Goal: Book appointment/travel/reservation

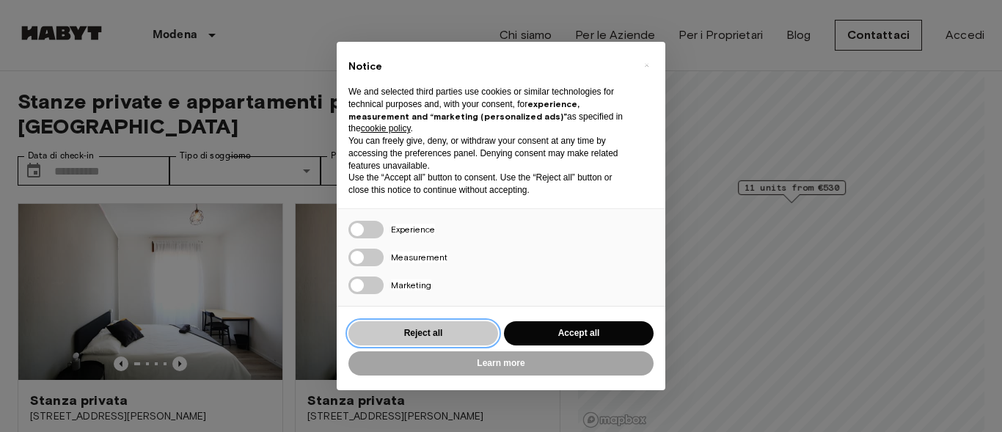
click at [442, 332] on button "Reject all" at bounding box center [423, 333] width 150 height 24
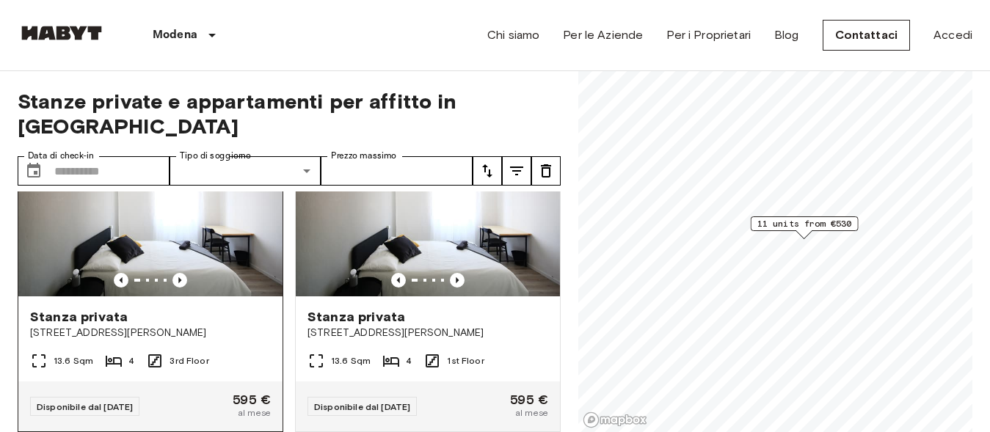
scroll to position [167, 0]
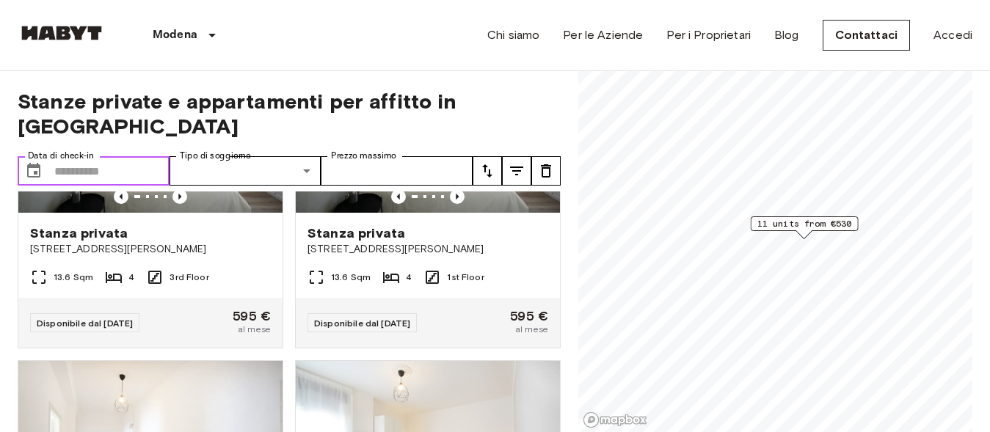
click at [131, 156] on input "Data di check-in" at bounding box center [111, 170] width 115 height 29
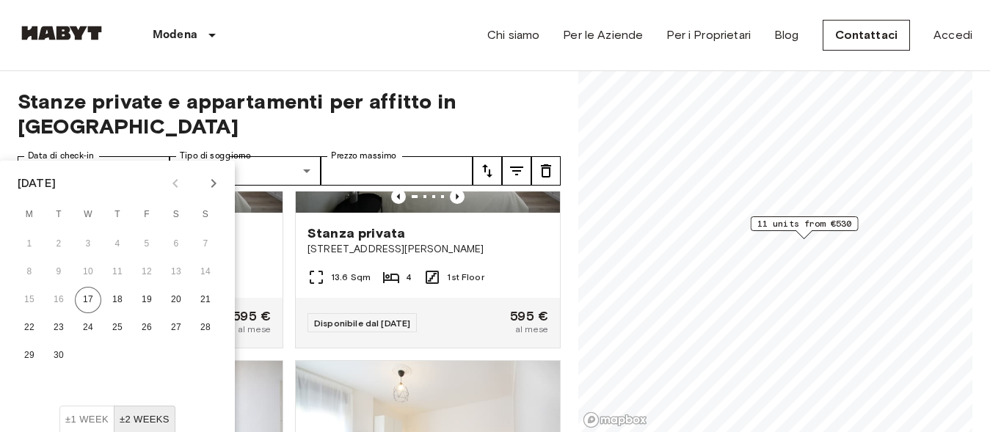
click at [214, 183] on icon "Next month" at bounding box center [213, 183] width 5 height 9
click at [89, 238] on button "1" at bounding box center [88, 244] width 26 height 26
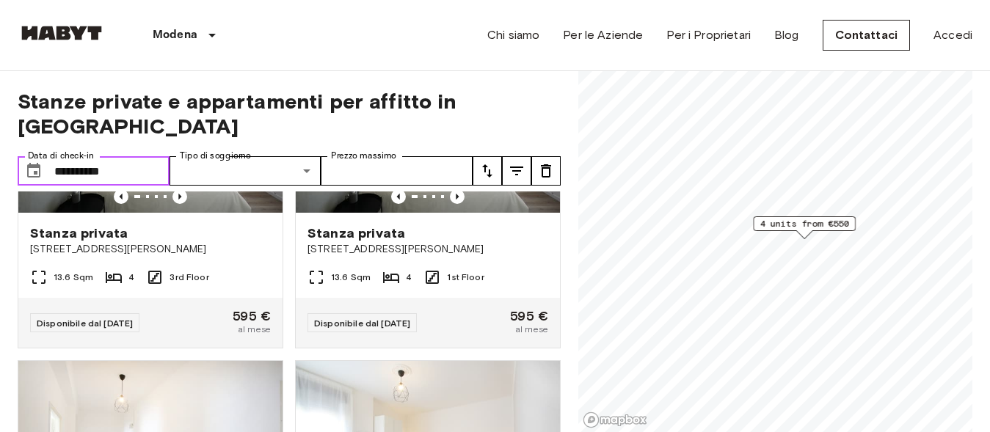
type input "**********"
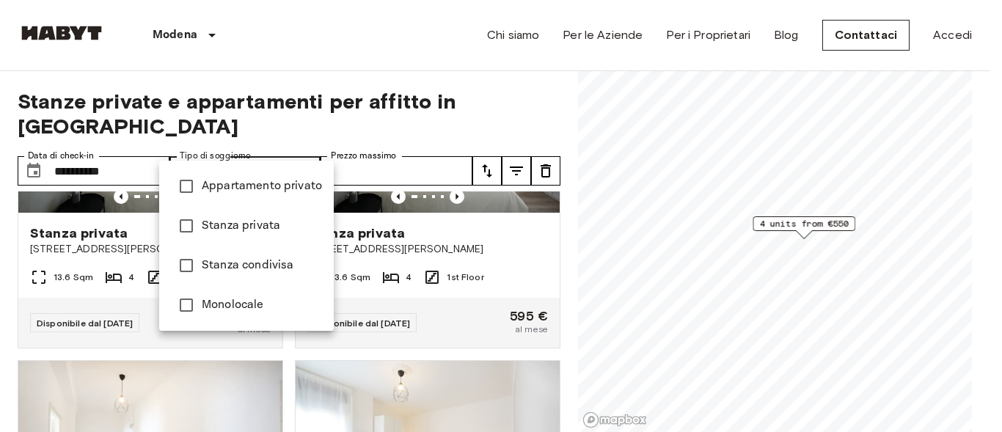
type input "**********"
click at [478, 203] on div at bounding box center [501, 216] width 1002 height 432
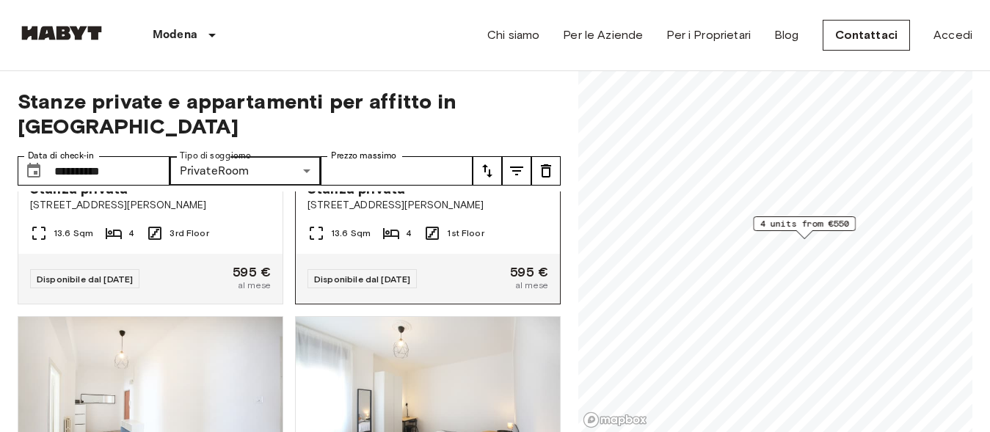
scroll to position [167, 0]
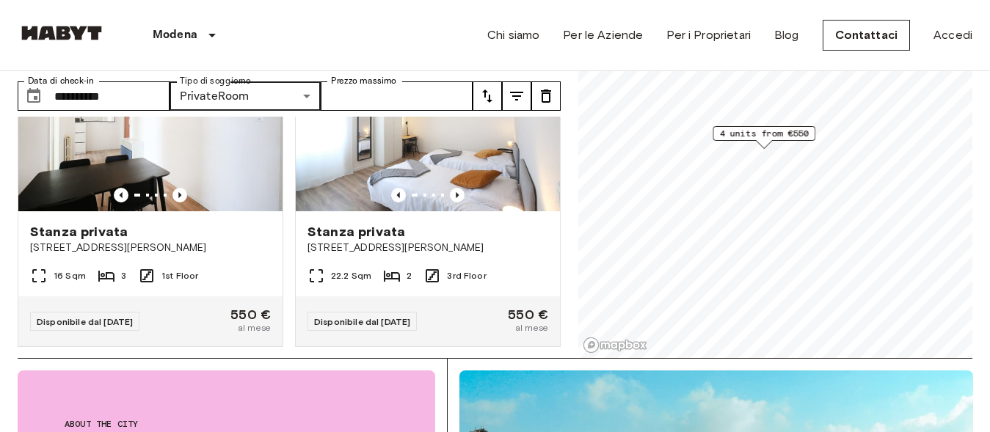
scroll to position [441, 0]
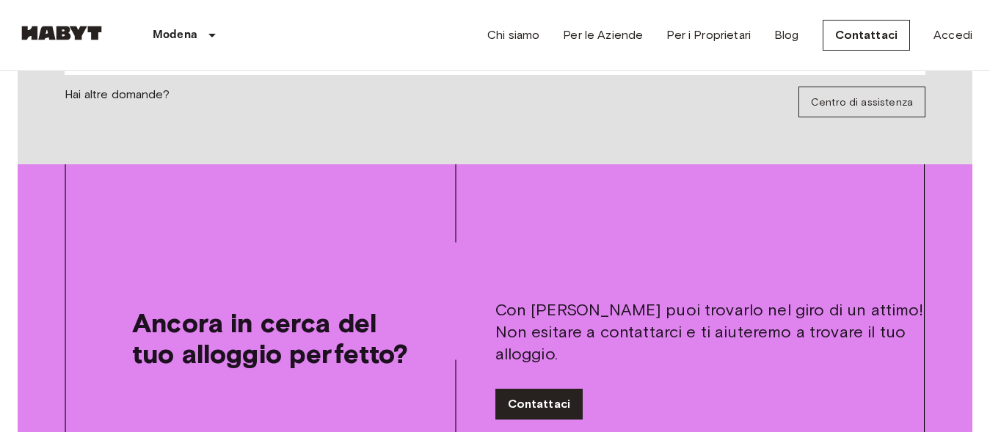
scroll to position [1796, 0]
